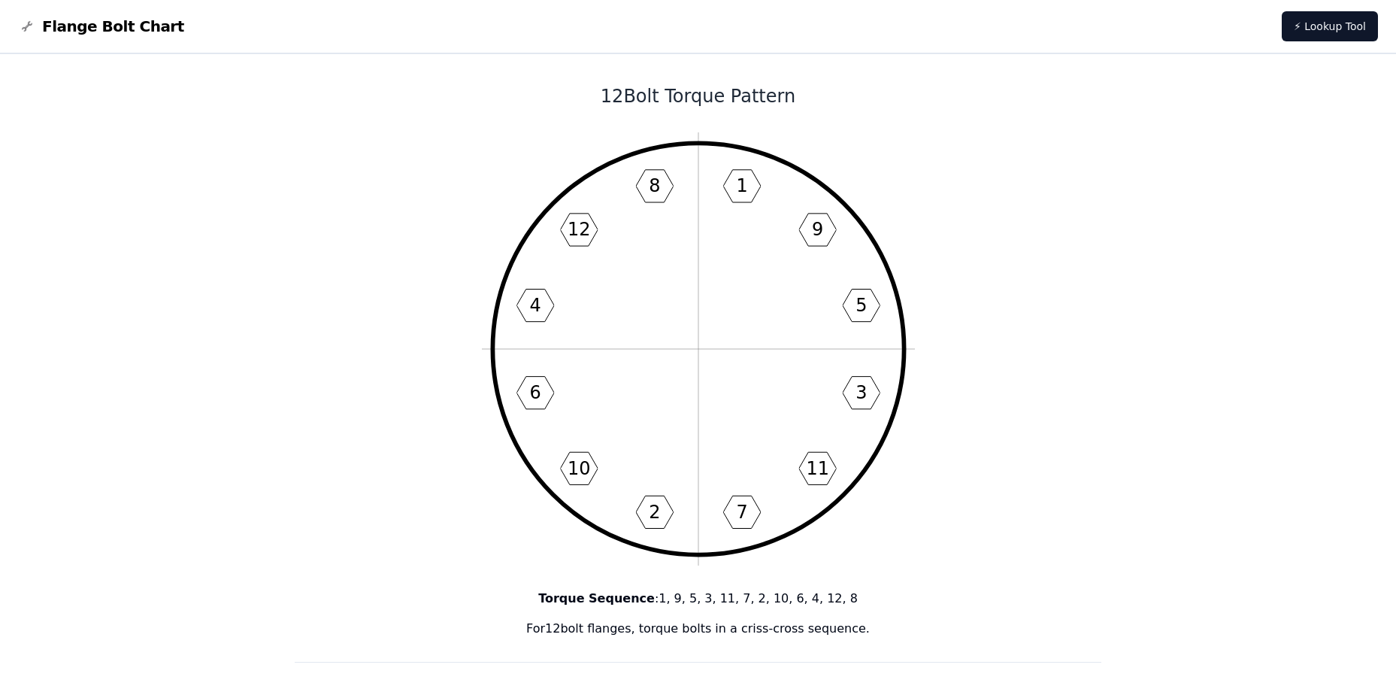
click at [150, 26] on span "Flange Bolt Chart" at bounding box center [113, 26] width 142 height 21
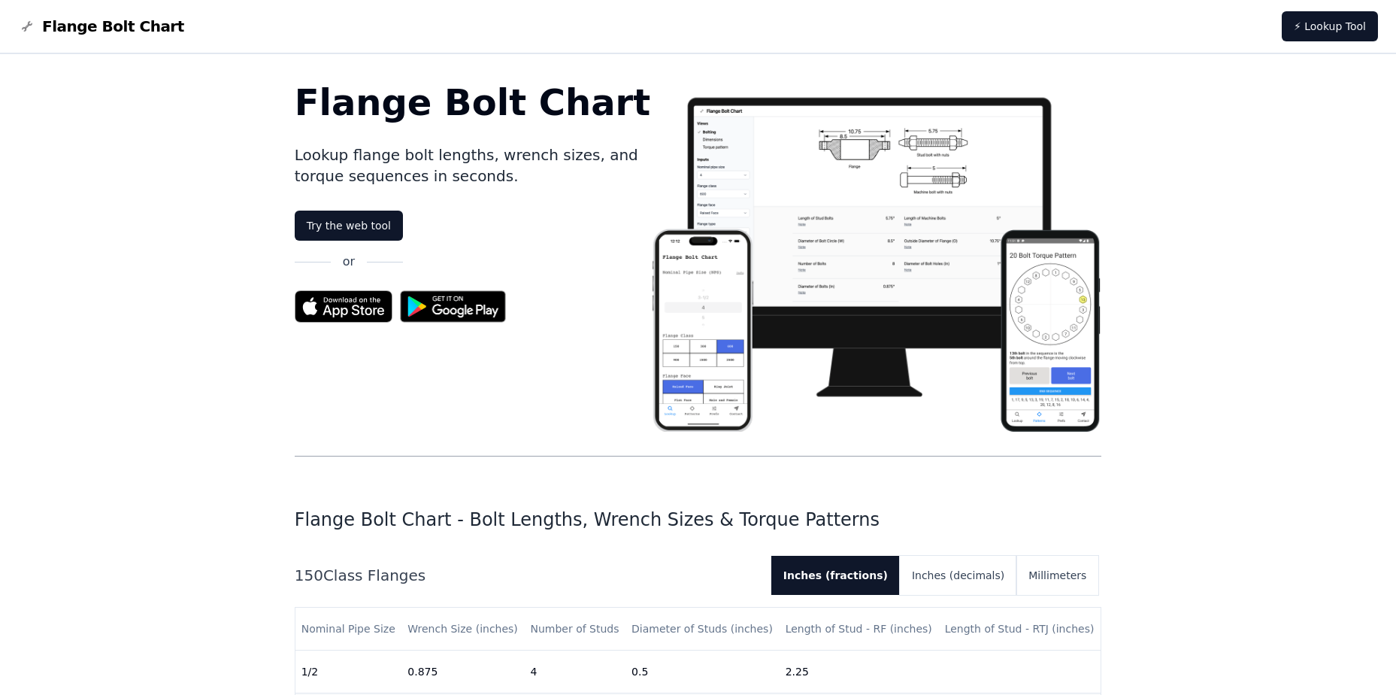
click at [128, 30] on span "Flange Bolt Chart" at bounding box center [113, 26] width 142 height 21
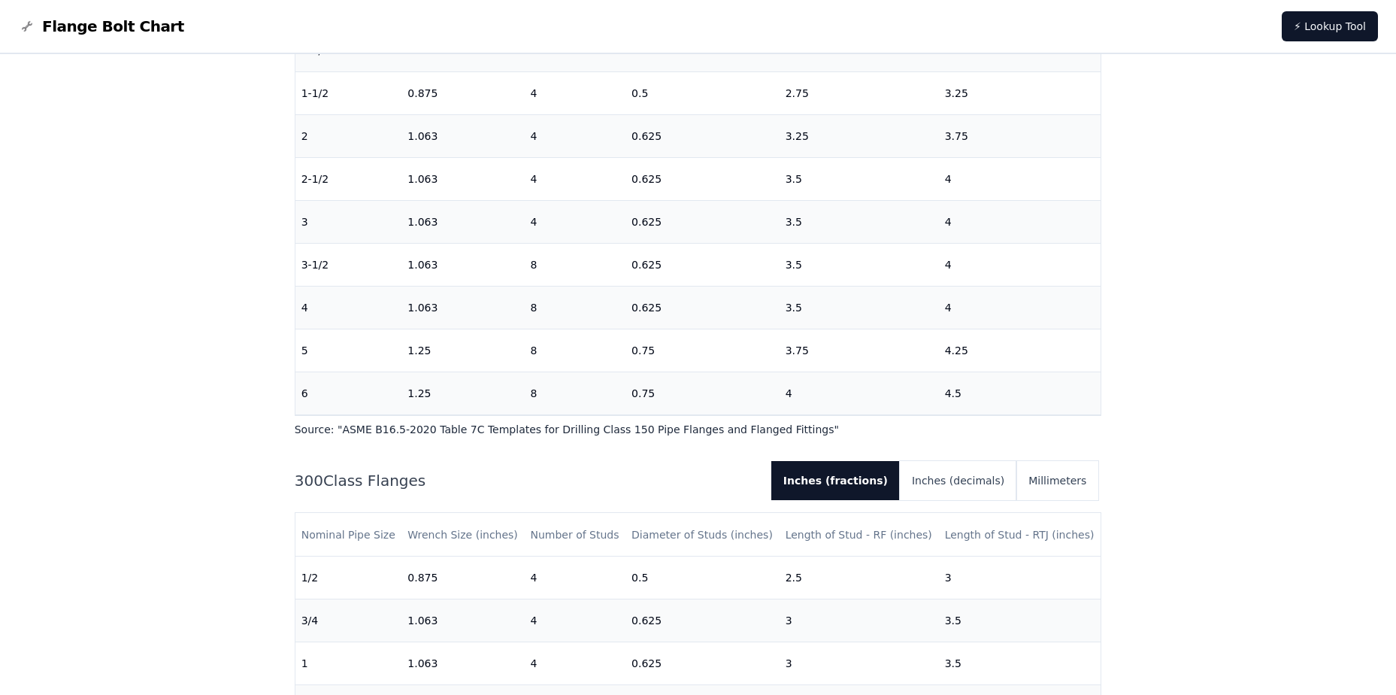
scroll to position [150, 0]
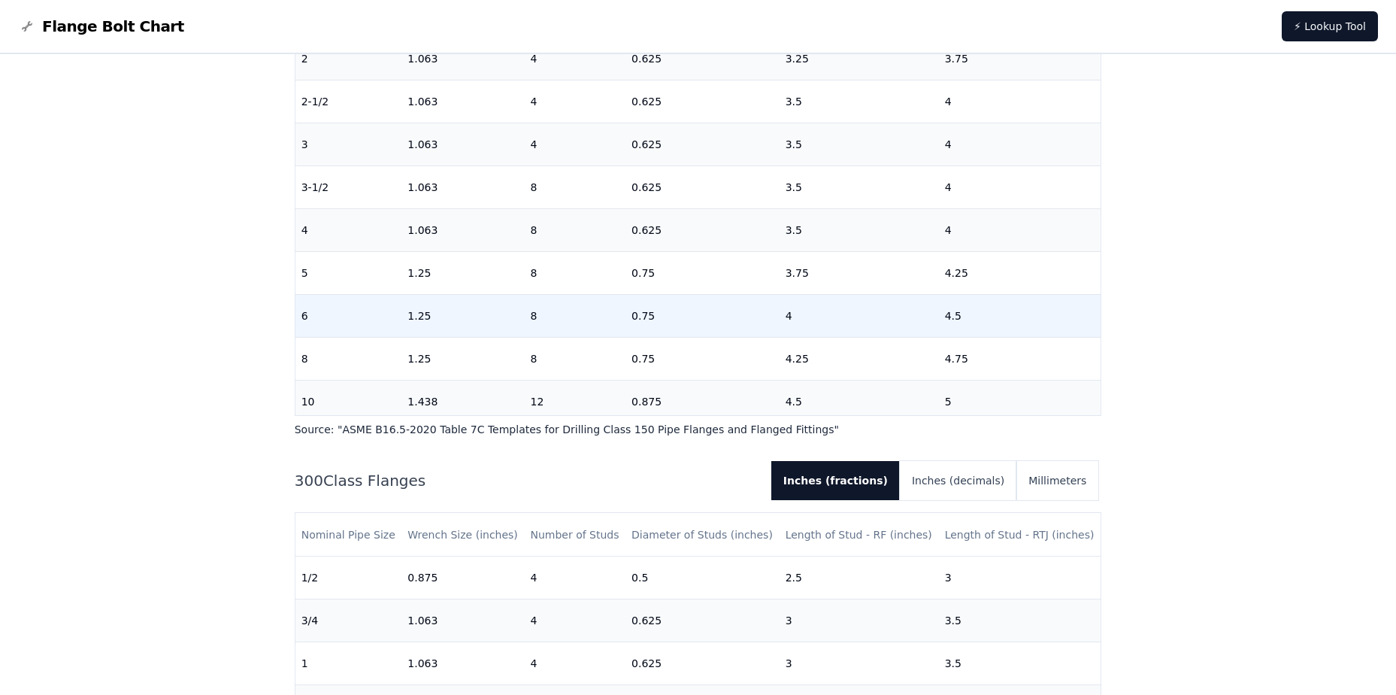
click at [328, 310] on td "6" at bounding box center [348, 316] width 107 height 43
click at [446, 325] on td "1.25" at bounding box center [462, 316] width 123 height 43
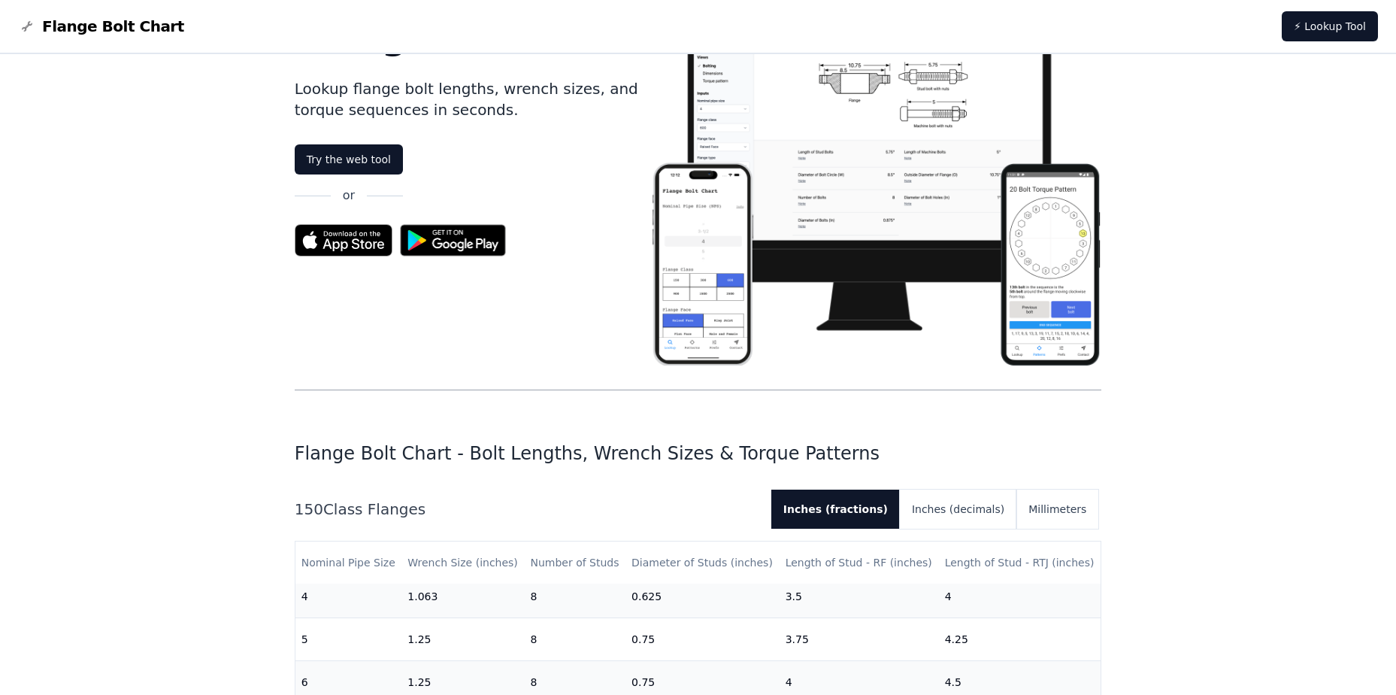
scroll to position [0, 0]
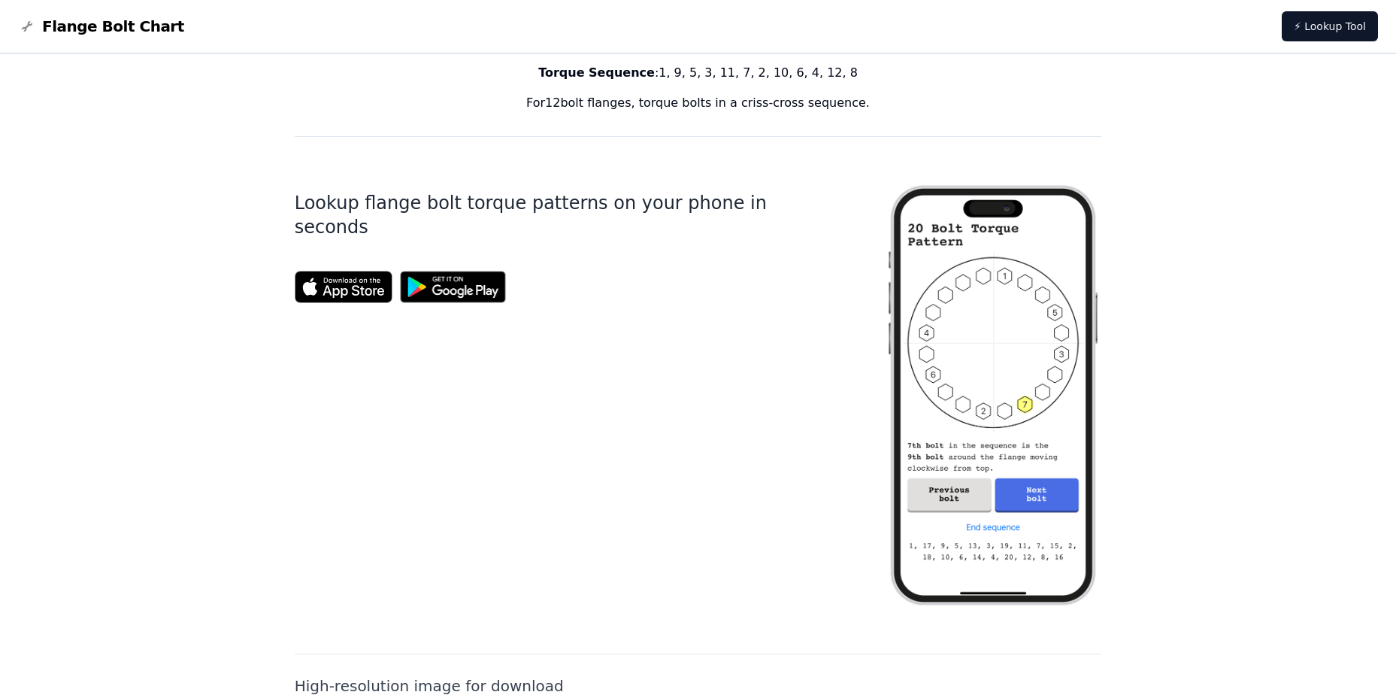
scroll to position [526, 0]
click at [450, 269] on img at bounding box center [453, 285] width 122 height 47
